Goal: Transaction & Acquisition: Subscribe to service/newsletter

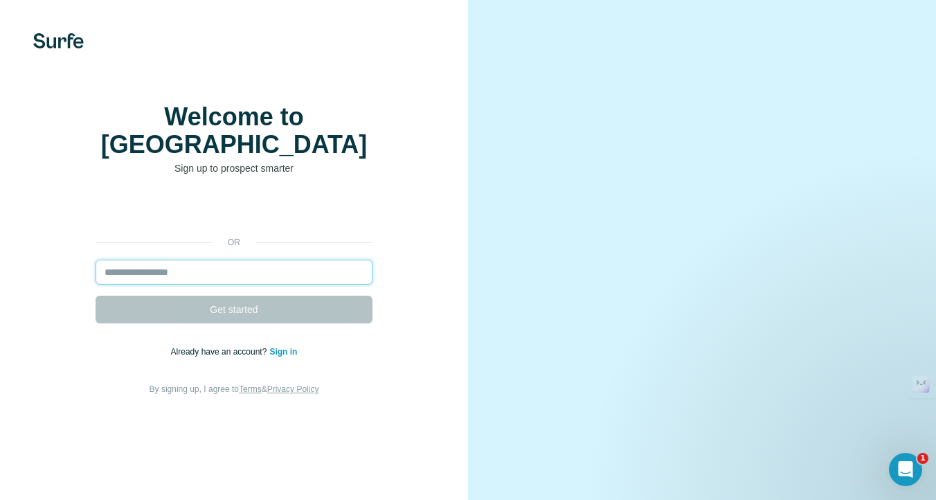
click at [281, 260] on input "email" at bounding box center [234, 272] width 277 height 25
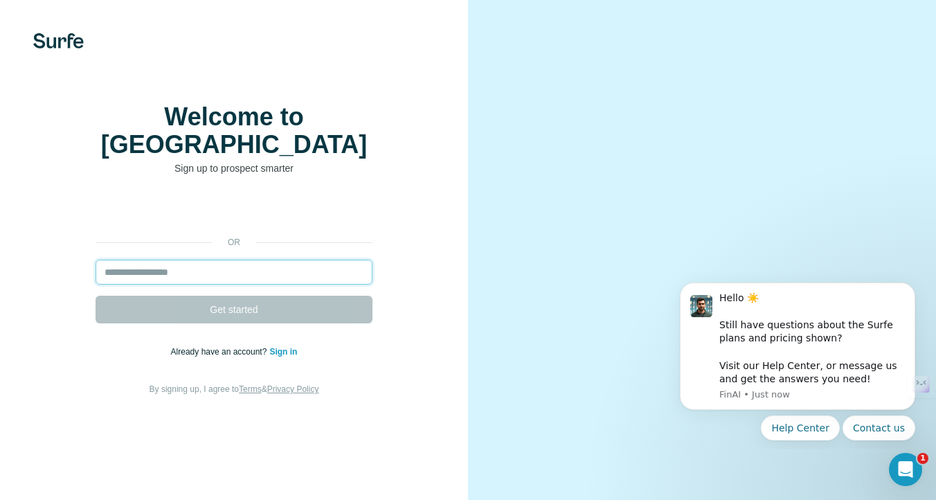
type input "*"
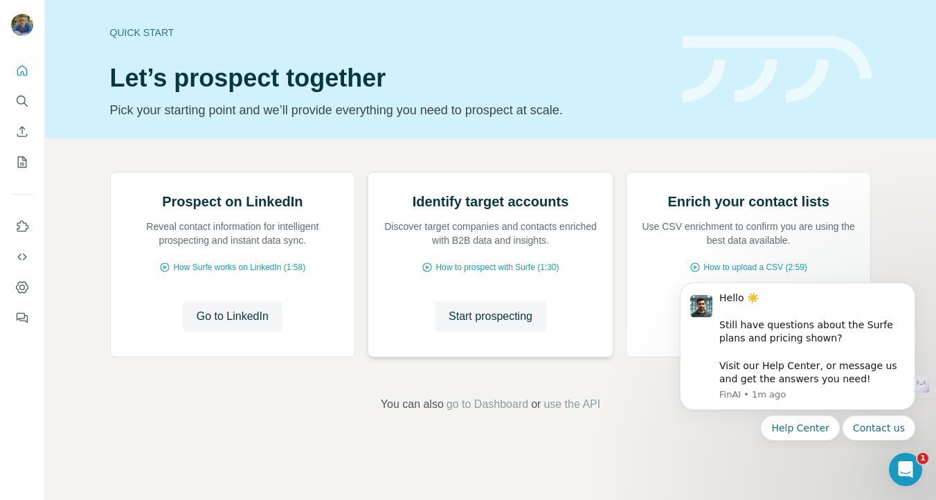
scroll to position [82, 0]
click at [912, 288] on icon "Dismiss notification" at bounding box center [912, 286] width 8 height 8
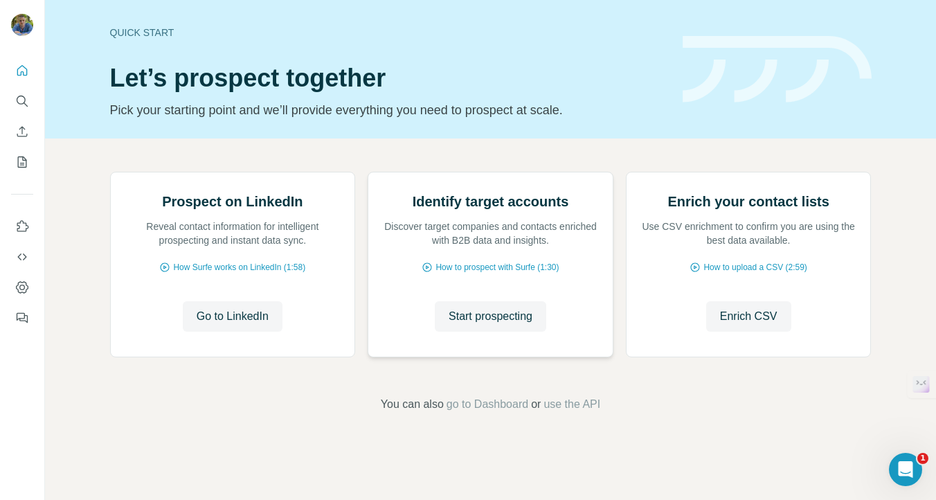
scroll to position [0, 0]
click at [25, 99] on icon "Search" at bounding box center [21, 100] width 9 height 9
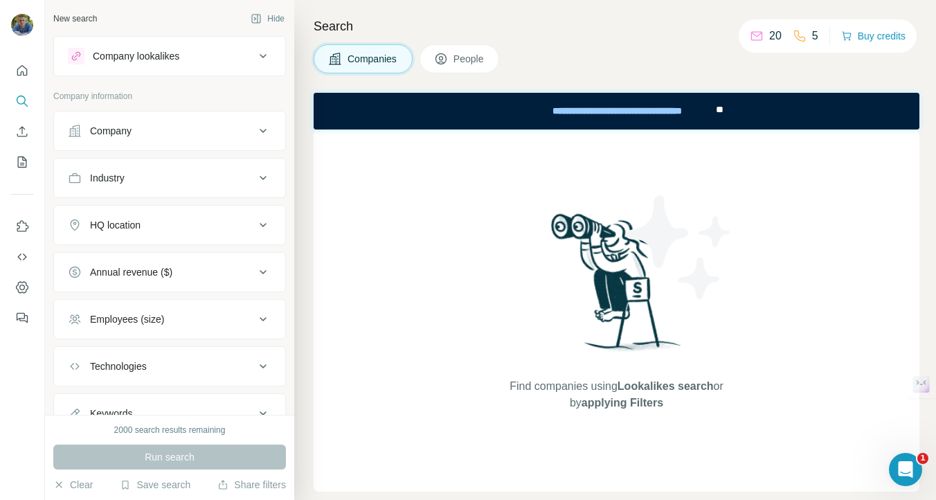
click at [120, 129] on div "Company" at bounding box center [111, 131] width 42 height 14
